Goal: Task Accomplishment & Management: Manage account settings

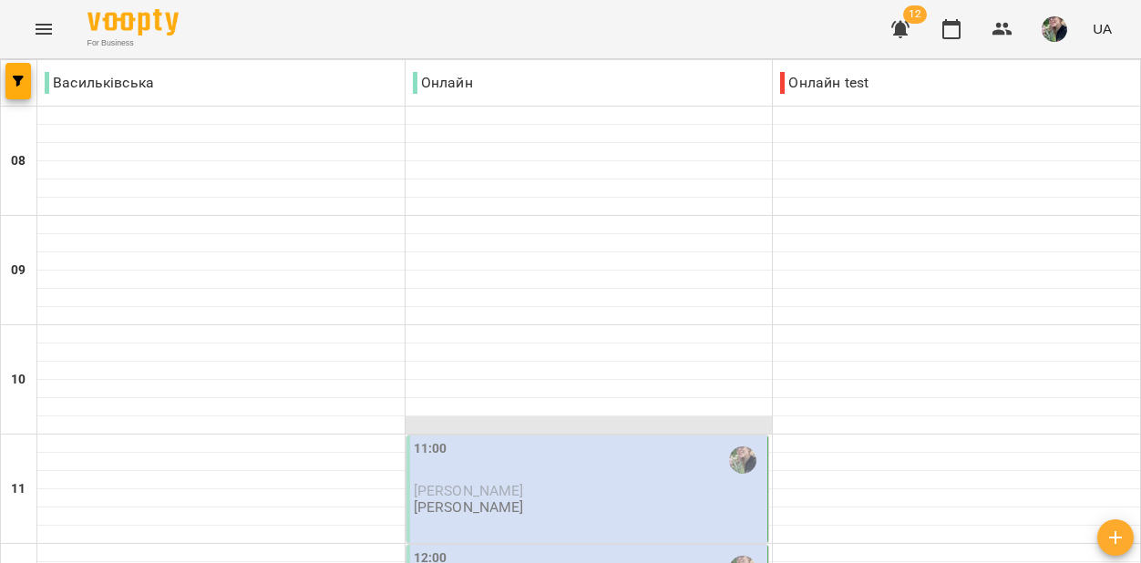
scroll to position [191, 0]
type input "**********"
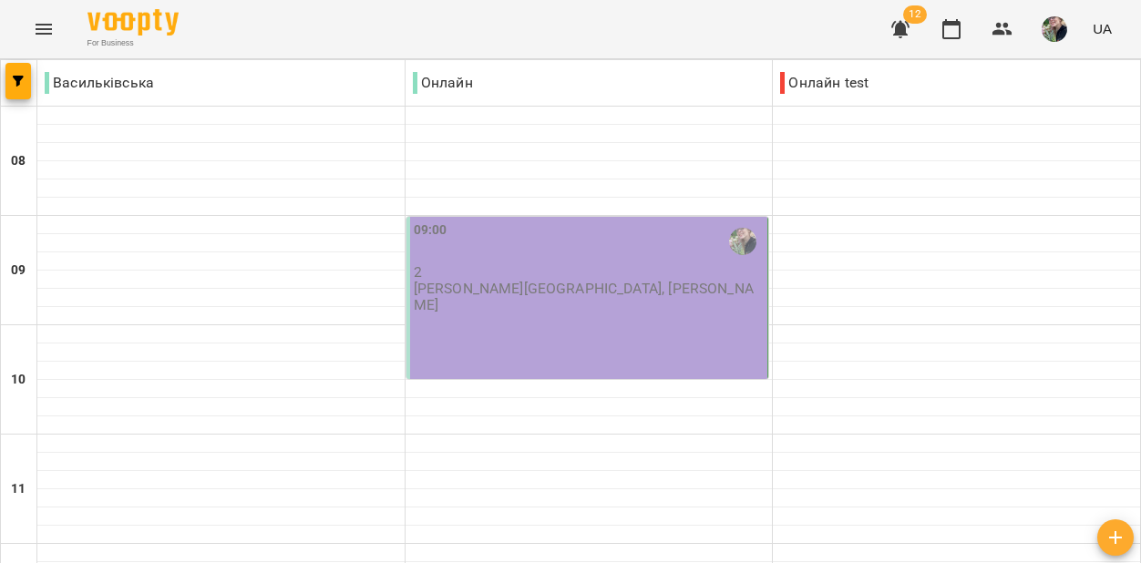
scroll to position [1201, 0]
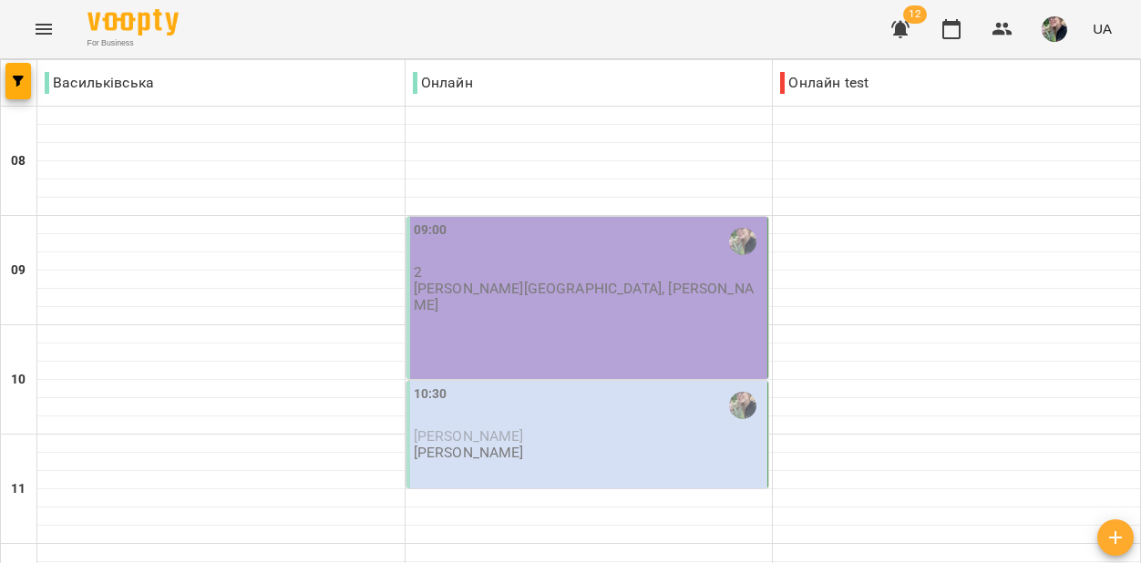
scroll to position [38, 0]
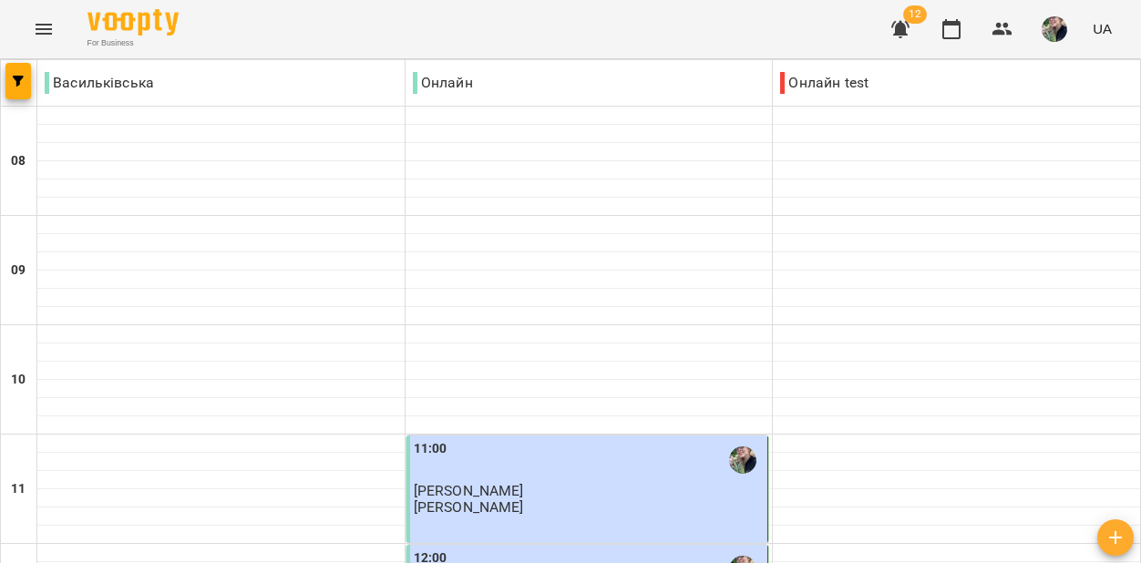
scroll to position [978, 0]
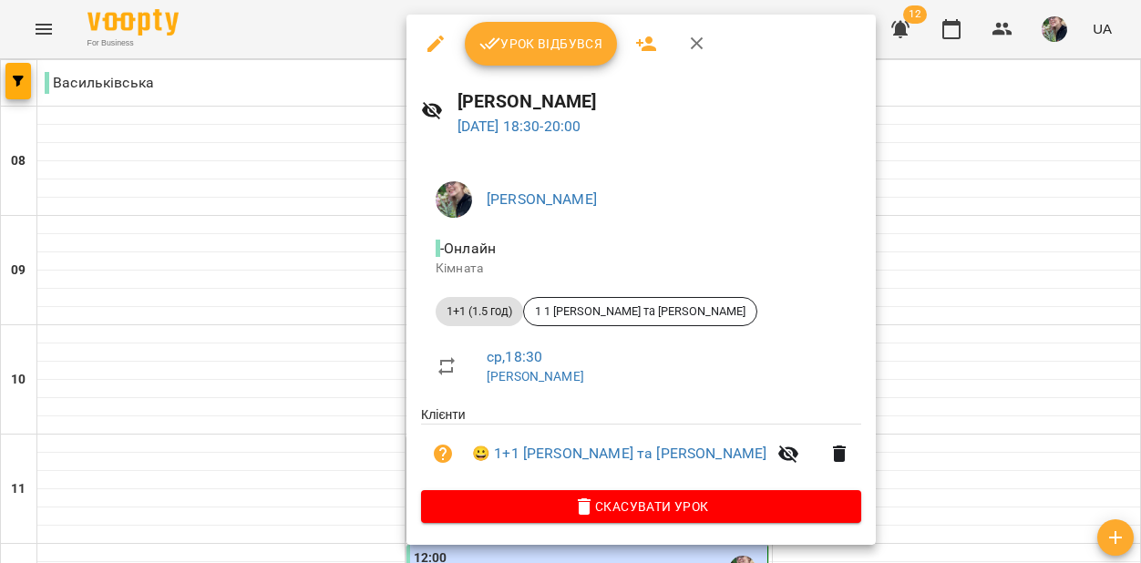
click at [554, 55] on button "Урок відбувся" at bounding box center [541, 44] width 153 height 44
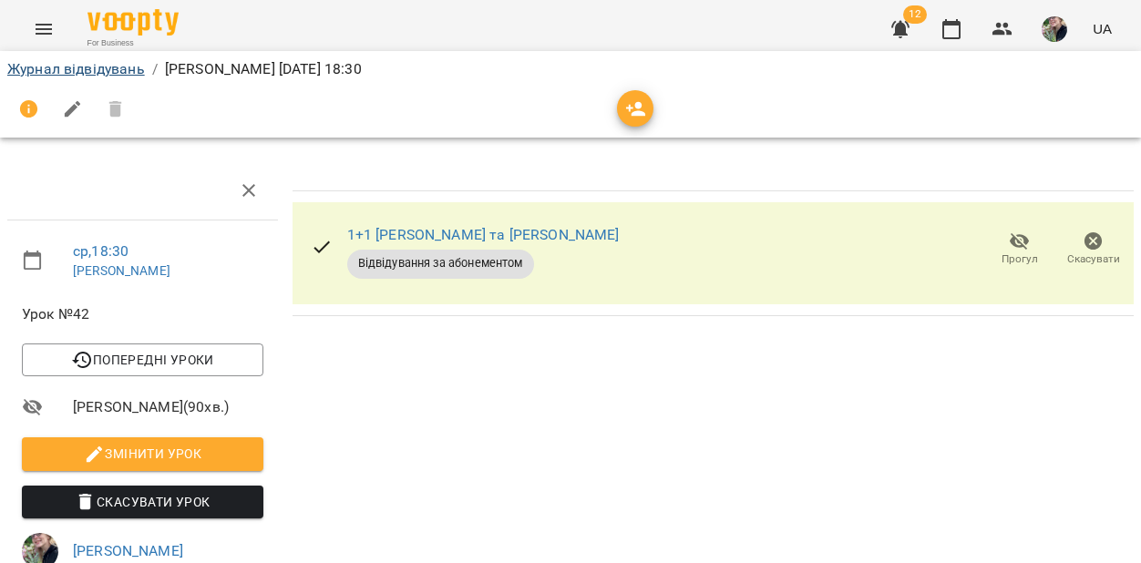
click at [143, 74] on link "Журнал відвідувань" at bounding box center [76, 68] width 138 height 17
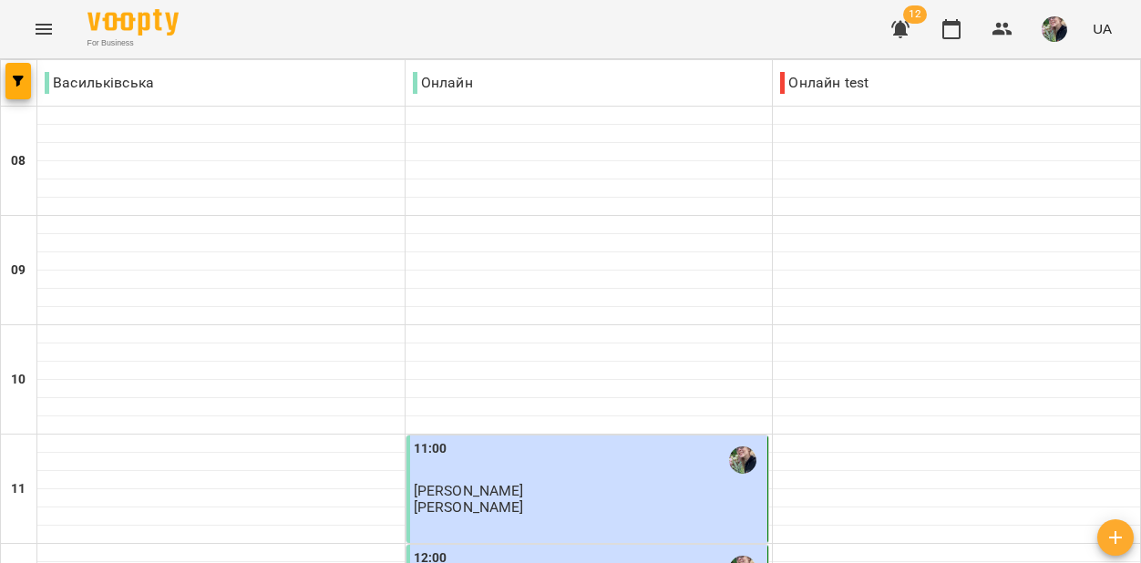
scroll to position [1241, 0]
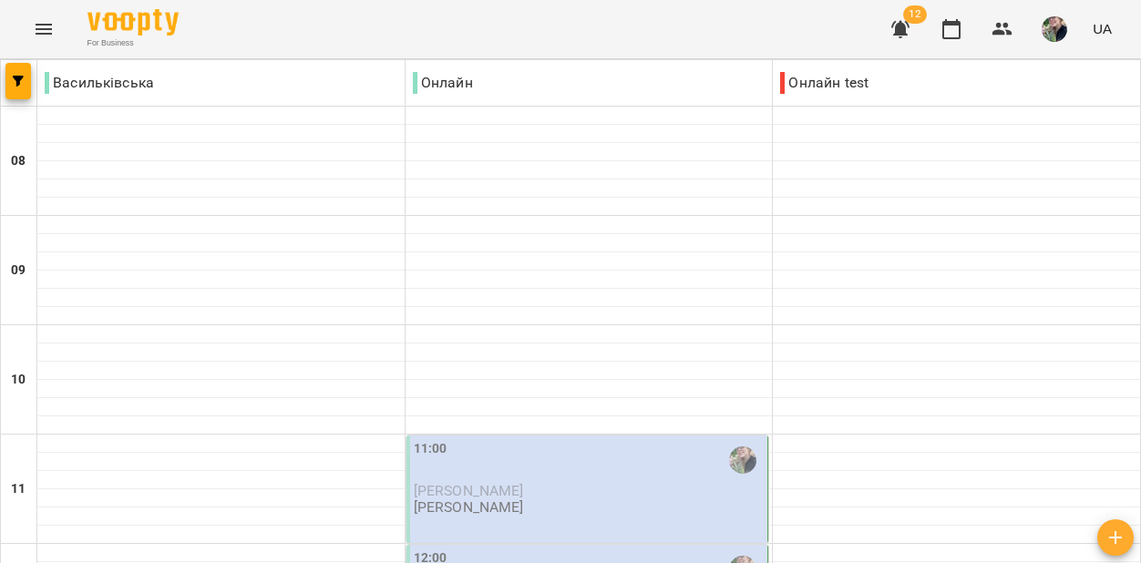
scroll to position [191, 0]
click at [625, 439] on div "11:00" at bounding box center [589, 460] width 351 height 42
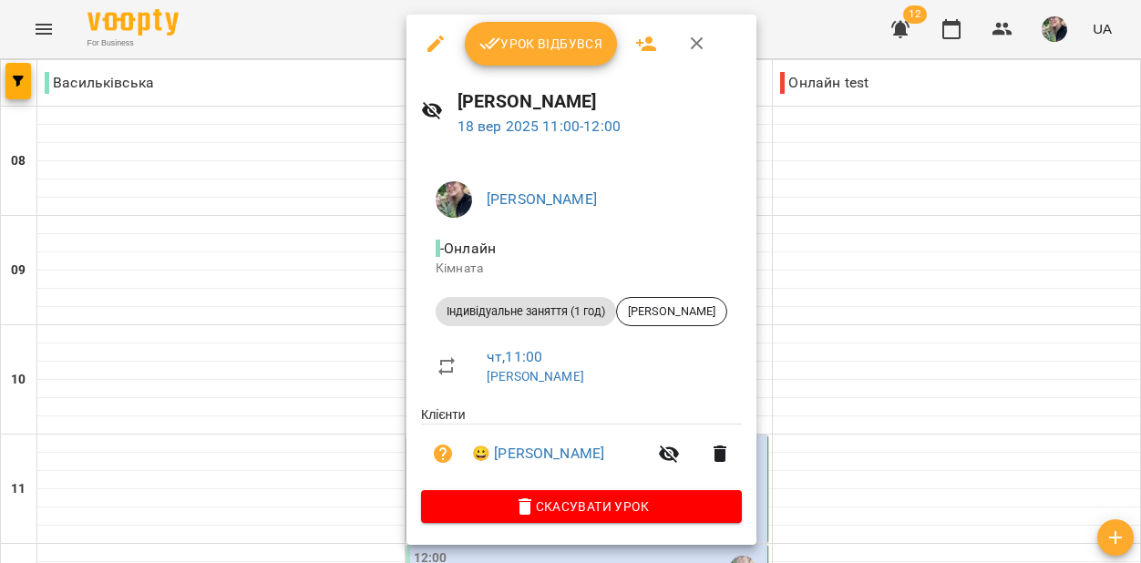
click at [565, 47] on span "Урок відбувся" at bounding box center [541, 44] width 124 height 22
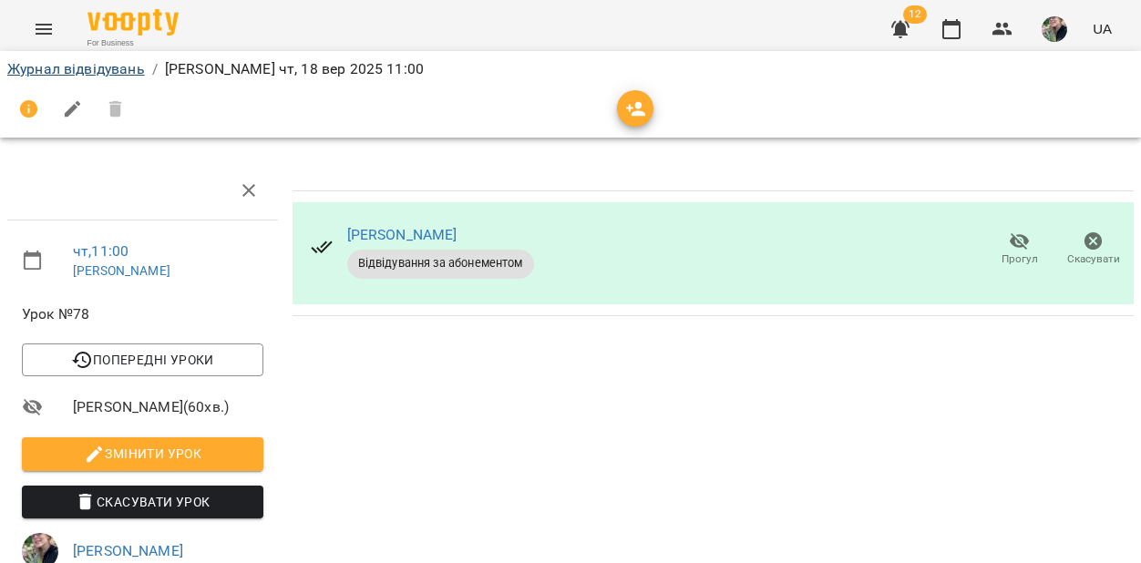
click at [118, 64] on link "Журнал відвідувань" at bounding box center [76, 68] width 138 height 17
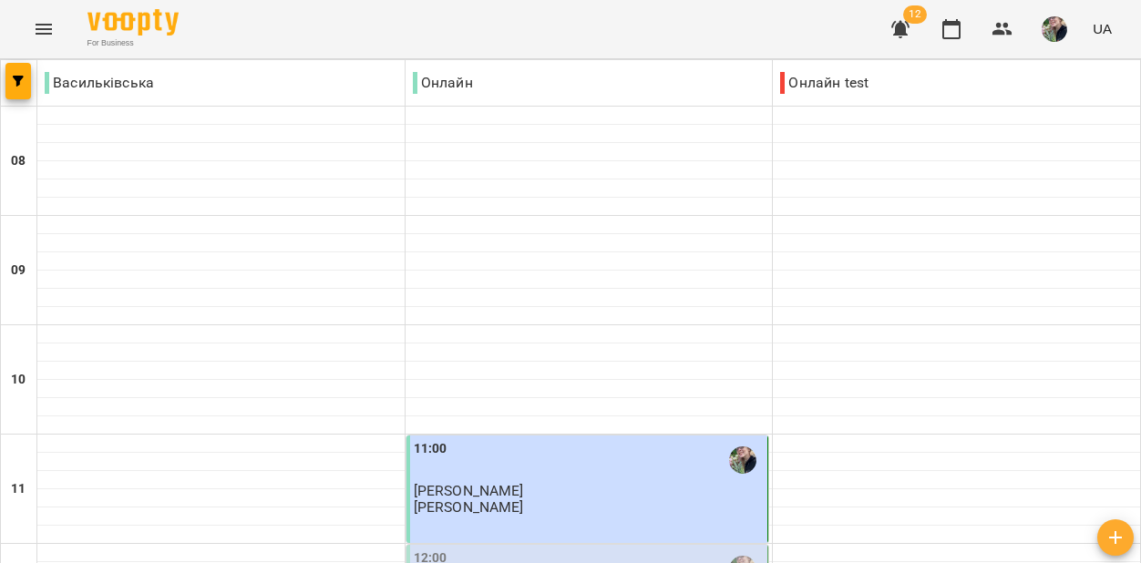
scroll to position [1304, 0]
